Goal: Task Accomplishment & Management: Manage account settings

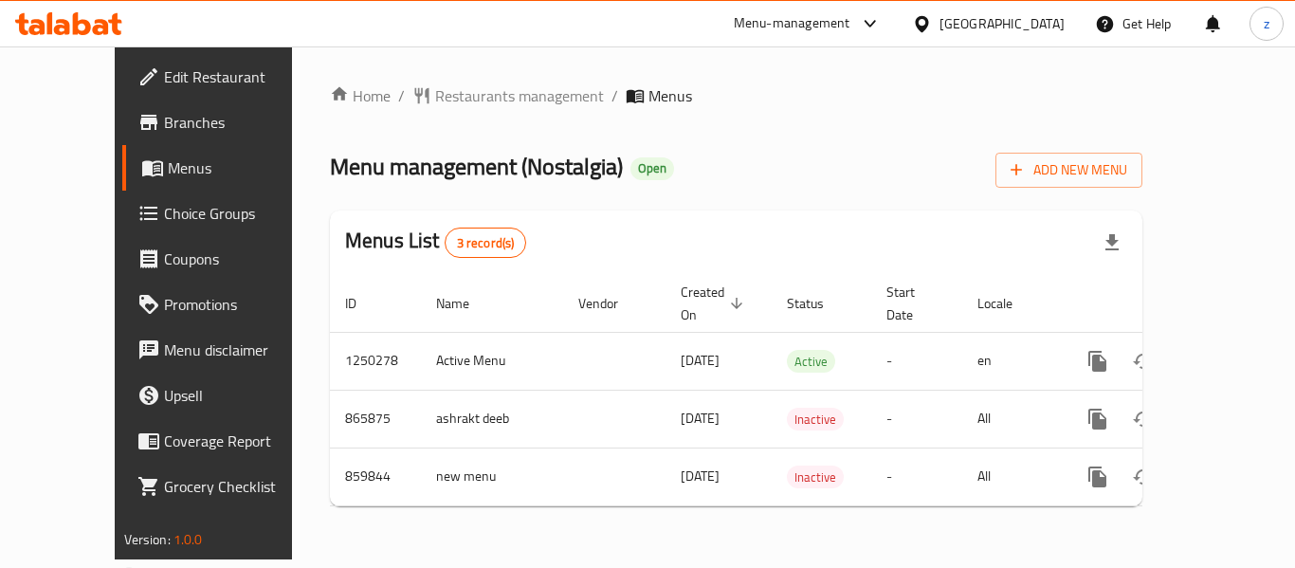
click at [164, 216] on span "Choice Groups" at bounding box center [240, 213] width 152 height 23
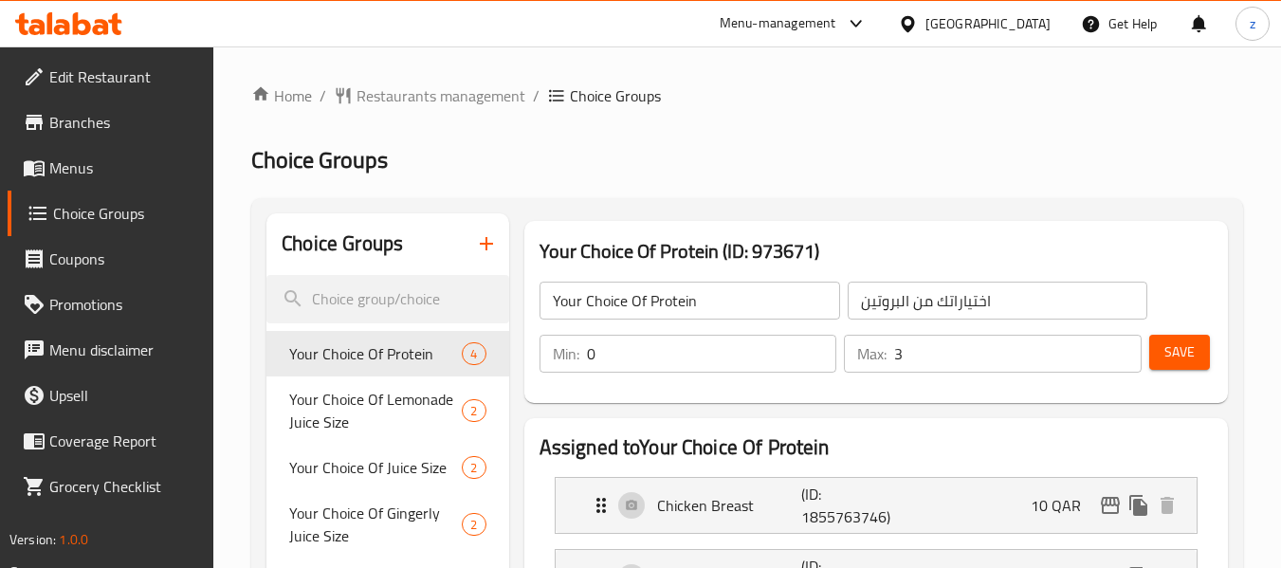
click at [574, 150] on h2 "Choice Groups" at bounding box center [747, 160] width 992 height 30
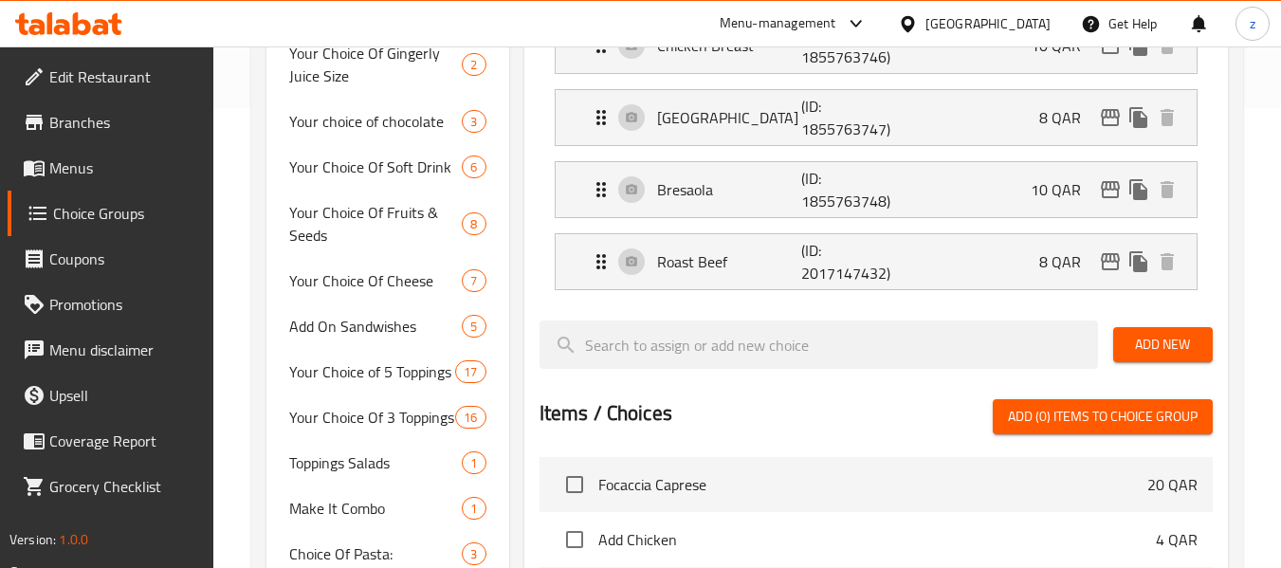
scroll to position [458, 0]
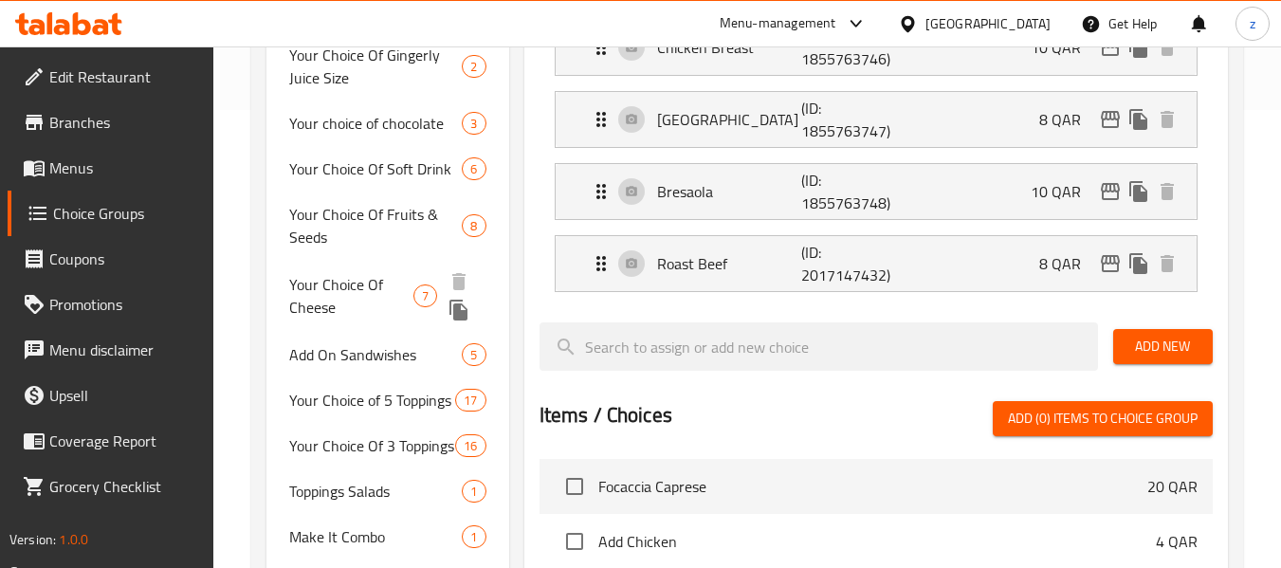
click at [364, 289] on span "Your Choice Of Cheese" at bounding box center [351, 296] width 124 height 46
type input "Your Choice Of Cheese"
type input "اختيارات من إضافات الجبنة"
type input "4"
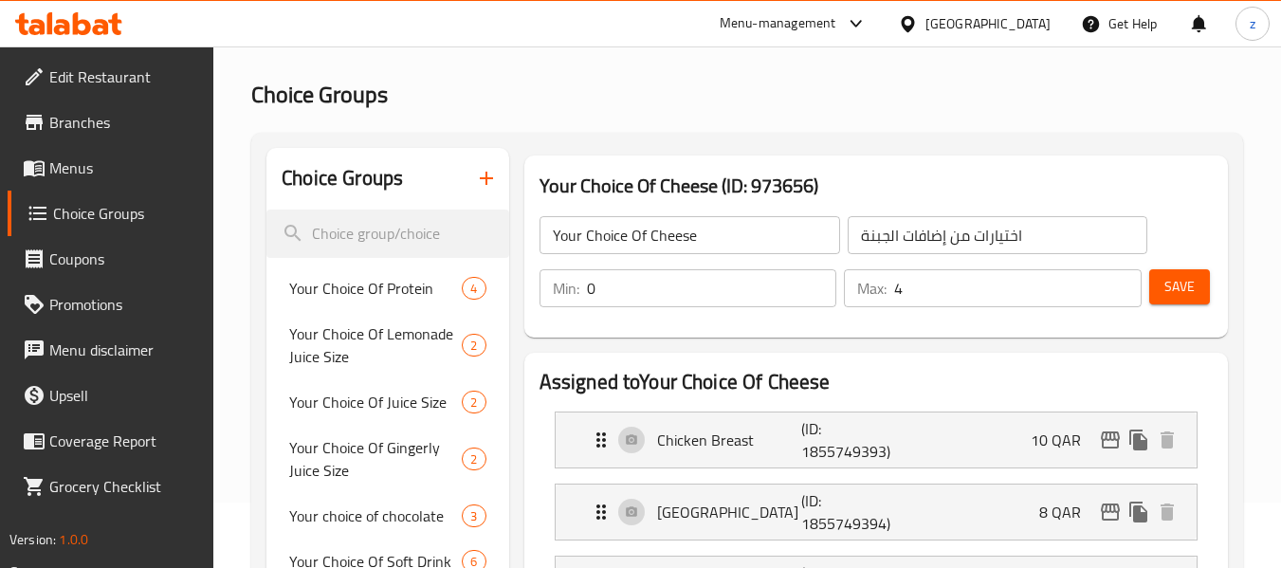
scroll to position [0, 0]
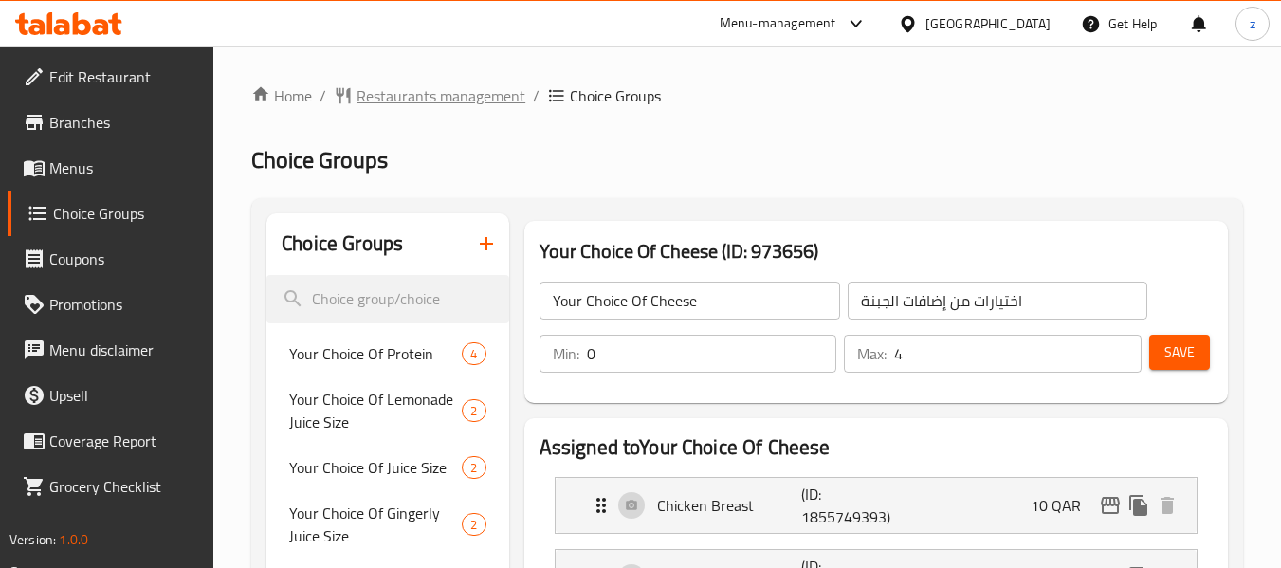
click at [403, 103] on span "Restaurants management" at bounding box center [440, 95] width 169 height 23
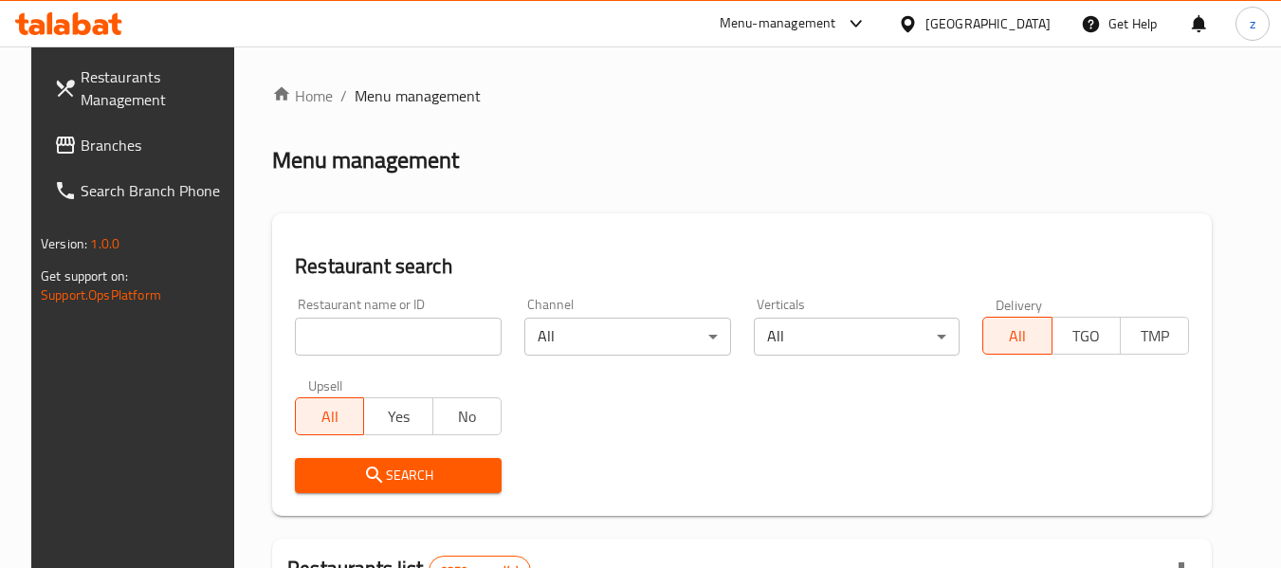
click at [1020, 15] on div "[GEOGRAPHIC_DATA]" at bounding box center [987, 23] width 125 height 21
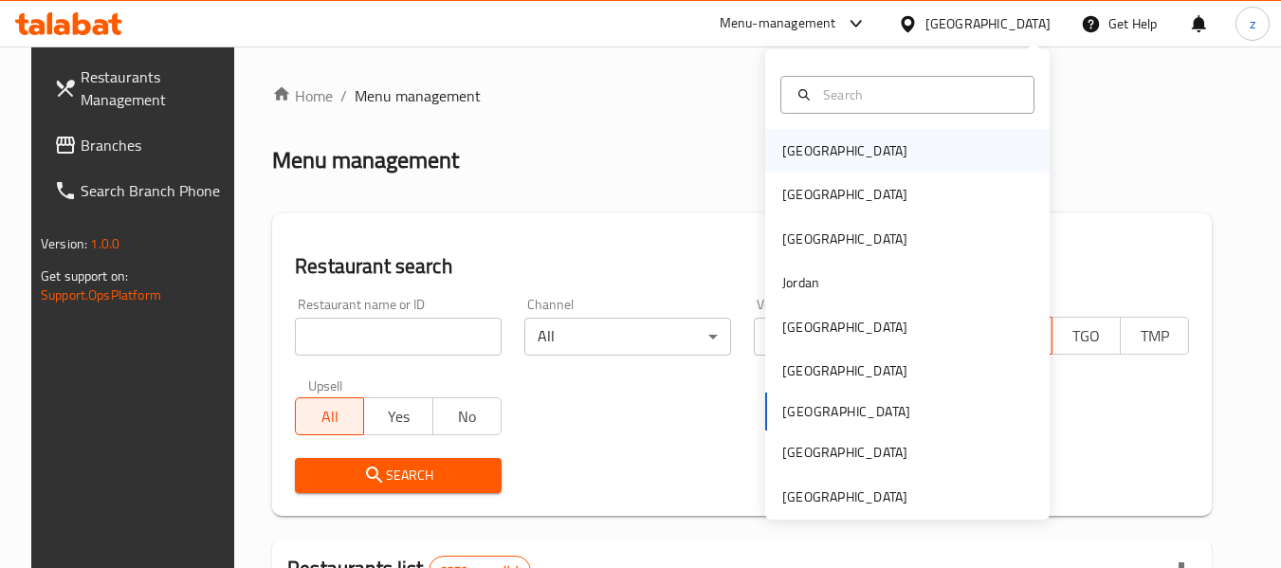
click at [883, 155] on div "[GEOGRAPHIC_DATA]" at bounding box center [907, 151] width 284 height 44
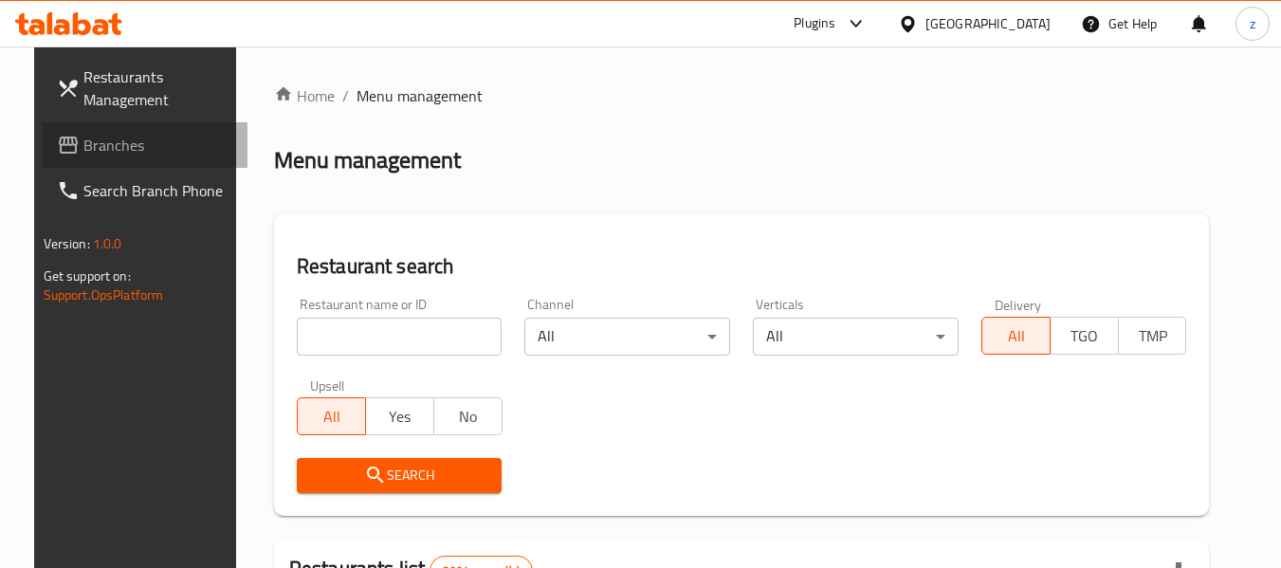
click at [111, 132] on link "Branches" at bounding box center [145, 145] width 207 height 46
